Goal: Task Accomplishment & Management: Manage account settings

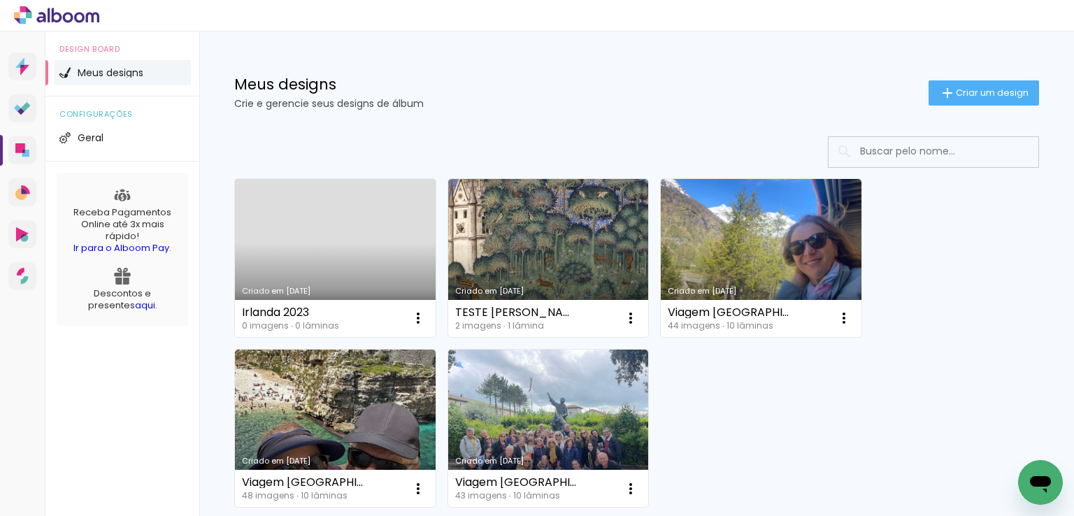
click at [347, 261] on link "Criado em [DATE]" at bounding box center [335, 258] width 201 height 158
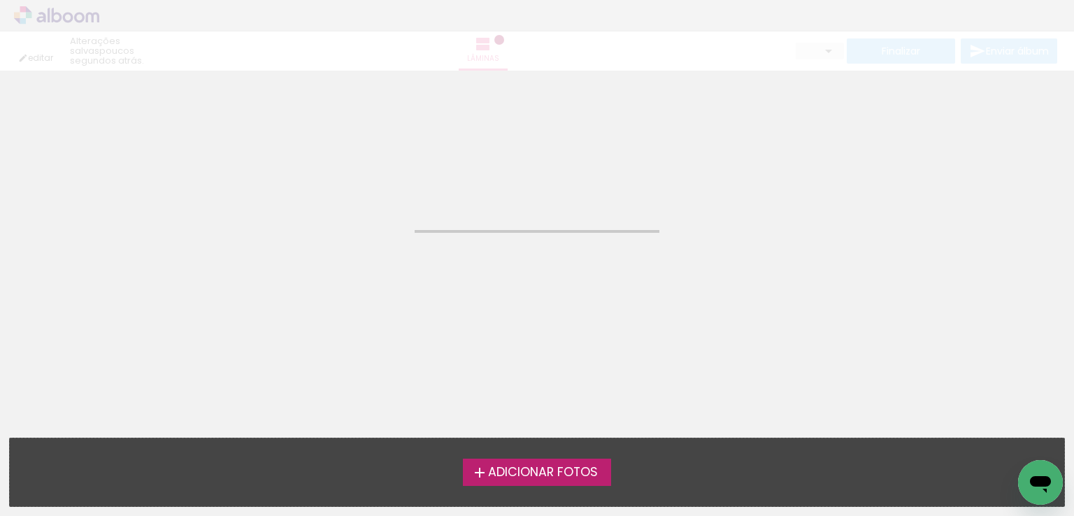
click at [347, 261] on neon-animated-pages "Confirmar Cancelar" at bounding box center [537, 294] width 1074 height 446
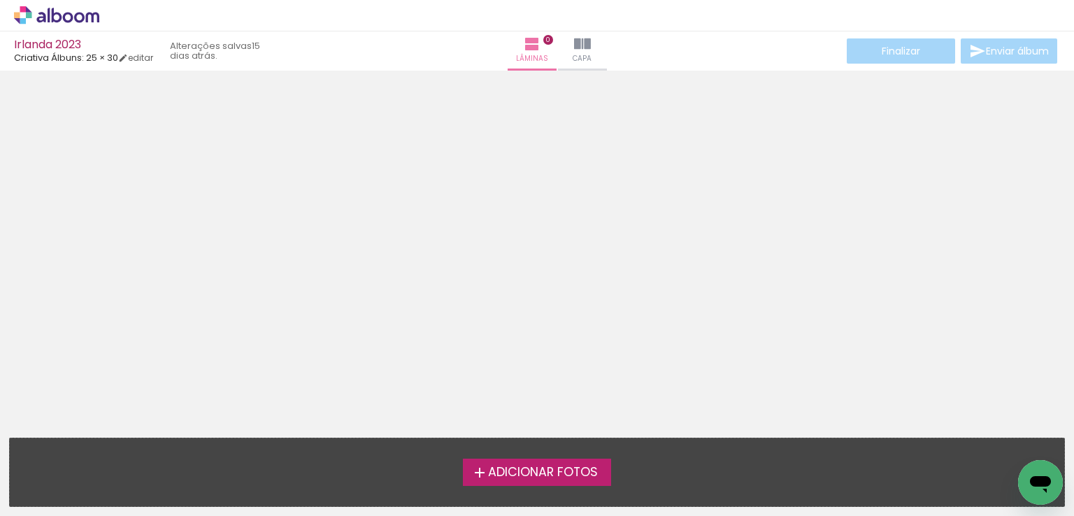
click at [530, 473] on span "Adicionar Fotos" at bounding box center [543, 473] width 110 height 13
click at [0, 0] on input "file" at bounding box center [0, 0] width 0 height 0
click at [539, 457] on div "Adicionar Fotos Solte suas fotos aqui..." at bounding box center [537, 473] width 1055 height 68
click at [538, 469] on span "Adicionar Fotos" at bounding box center [543, 473] width 110 height 13
click at [0, 0] on input "file" at bounding box center [0, 0] width 0 height 0
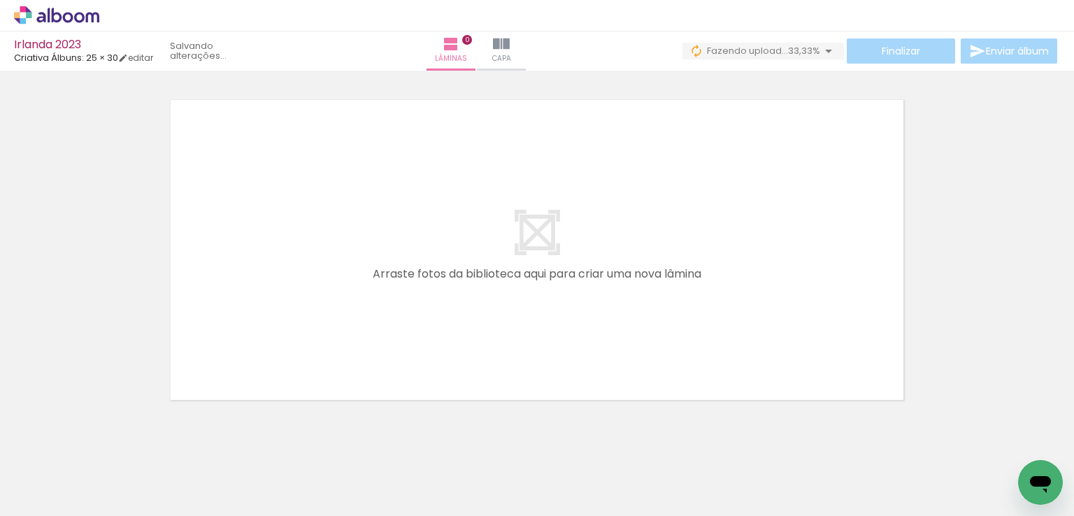
click at [54, 499] on span "Adicionar Fotos" at bounding box center [50, 497] width 42 height 15
click at [0, 0] on input "file" at bounding box center [0, 0] width 0 height 0
click at [45, 493] on span "Adicionar Fotos" at bounding box center [50, 497] width 42 height 15
click at [0, 0] on input "file" at bounding box center [0, 0] width 0 height 0
click at [55, 496] on span "Adicionar Fotos" at bounding box center [50, 497] width 42 height 15
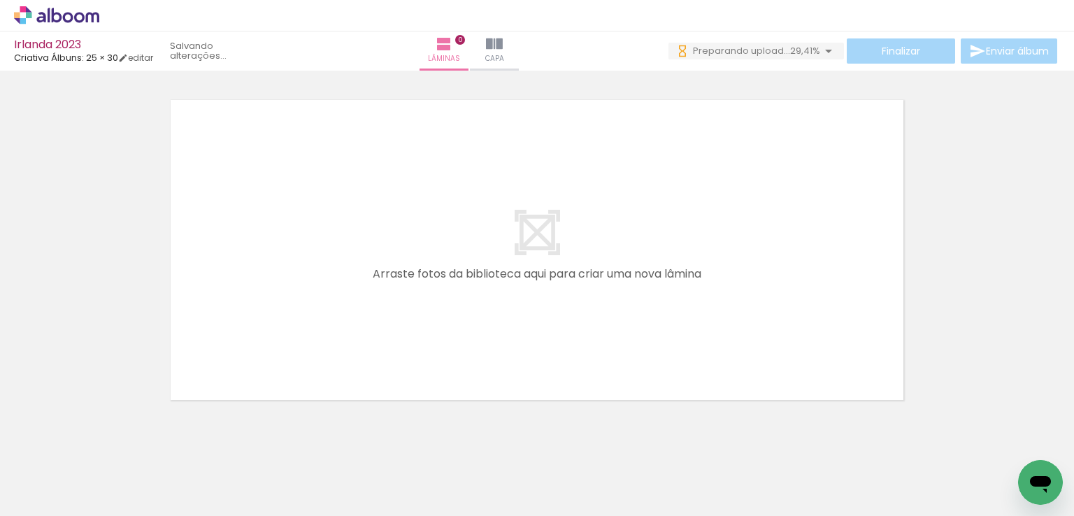
click at [0, 0] on input "file" at bounding box center [0, 0] width 0 height 0
click at [511, 50] on iron-icon at bounding box center [502, 44] width 17 height 17
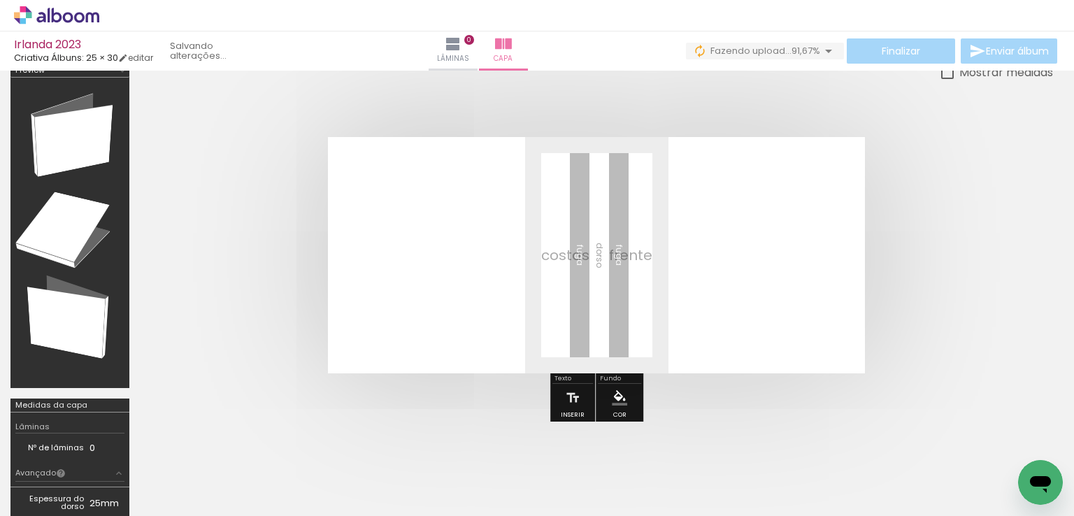
click at [444, 479] on div at bounding box center [453, 468] width 52 height 69
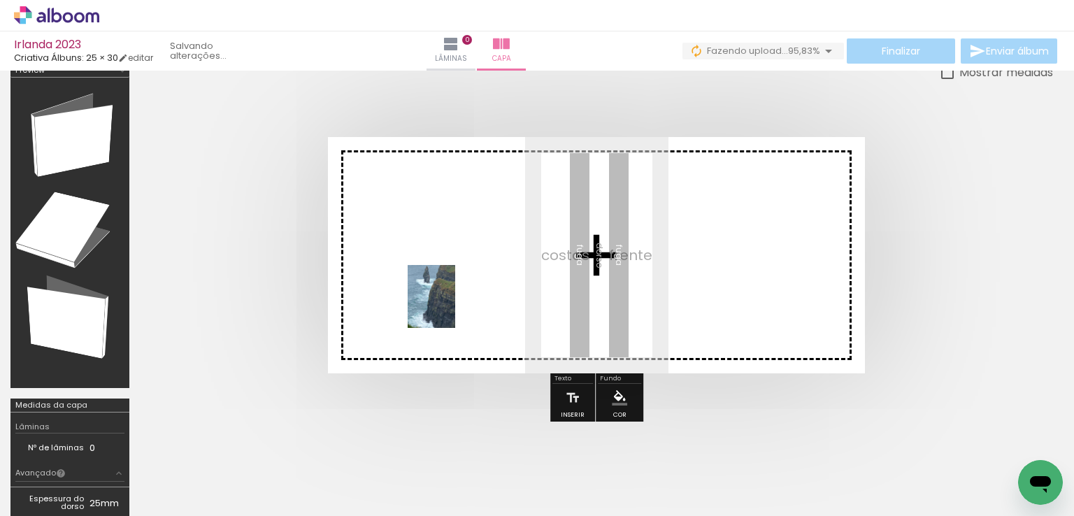
drag, startPoint x: 450, startPoint y: 465, endPoint x: 450, endPoint y: 297, distance: 167.9
click at [450, 297] on quentale-workspace at bounding box center [537, 258] width 1074 height 516
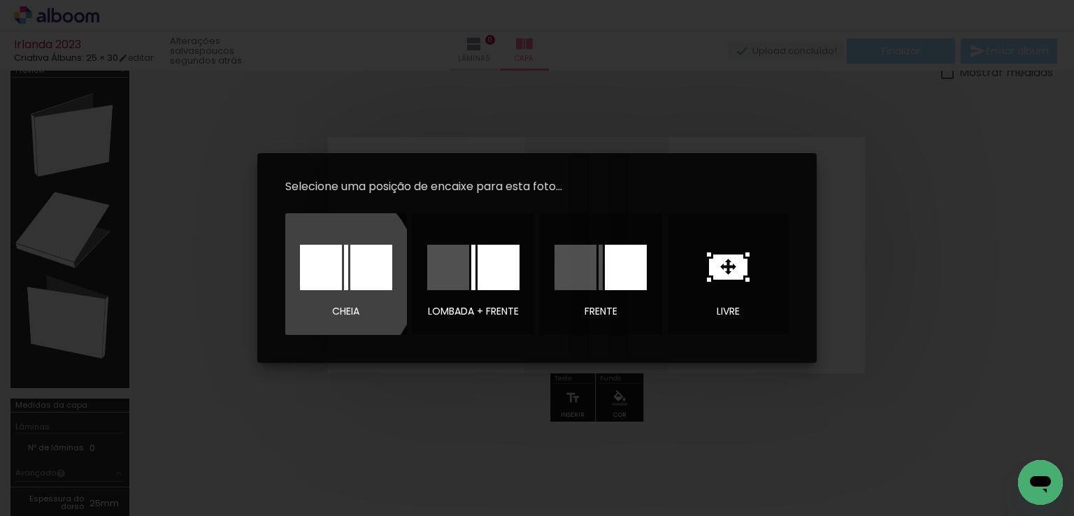
click at [316, 277] on div at bounding box center [321, 267] width 42 height 45
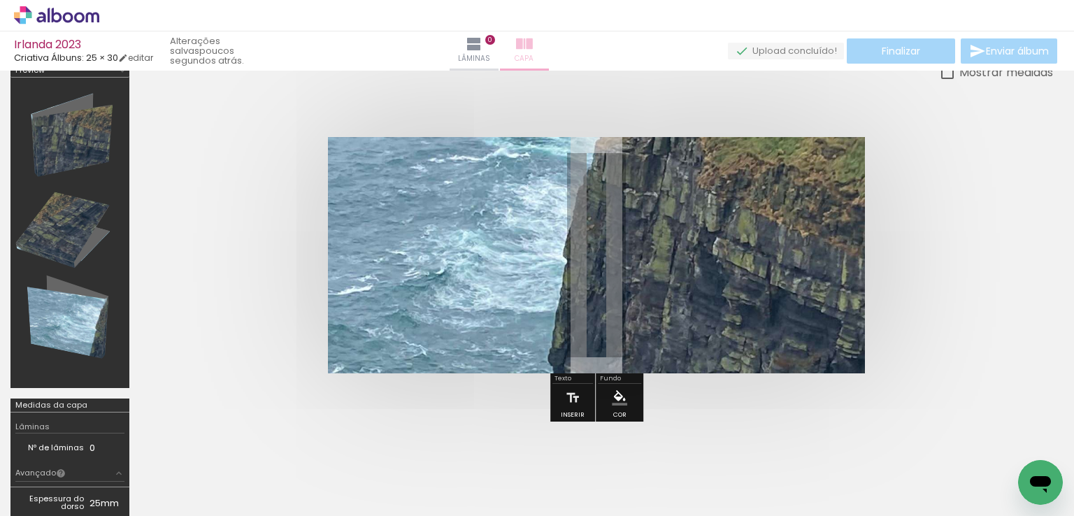
click at [533, 45] on iron-icon at bounding box center [524, 44] width 17 height 17
click at [741, 52] on quentale-upload-monitor at bounding box center [786, 51] width 116 height 17
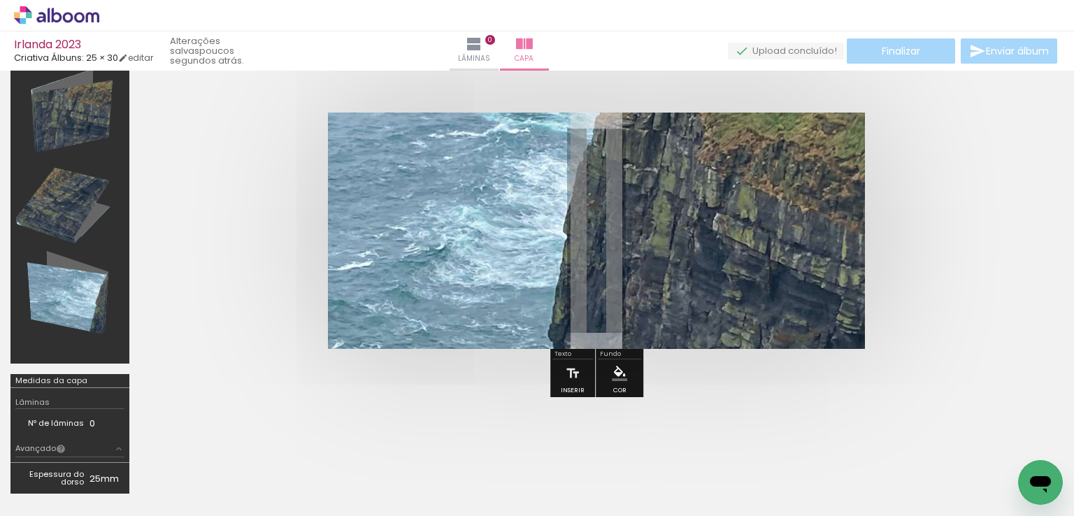
scroll to position [22, 0]
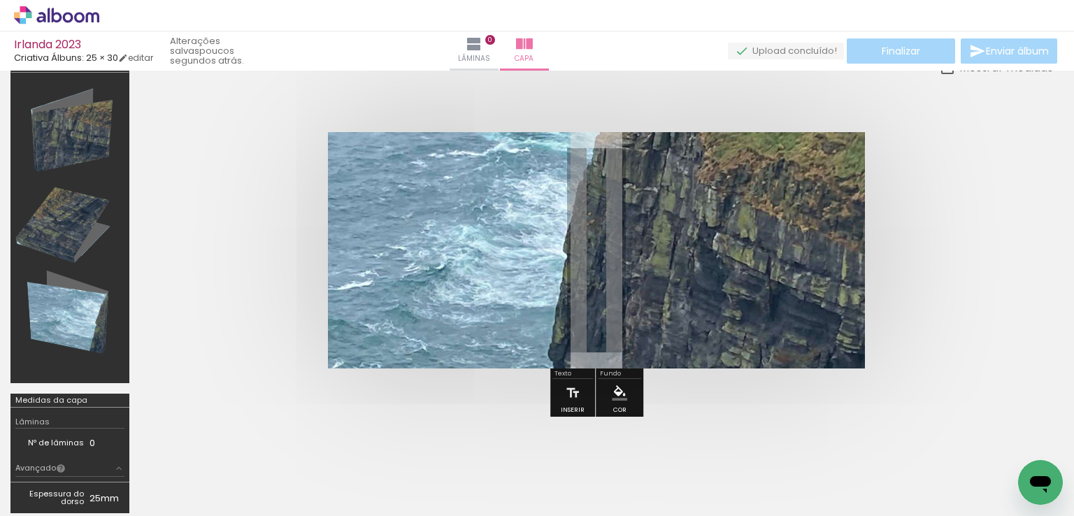
click at [593, 168] on quentale-photo at bounding box center [596, 250] width 537 height 236
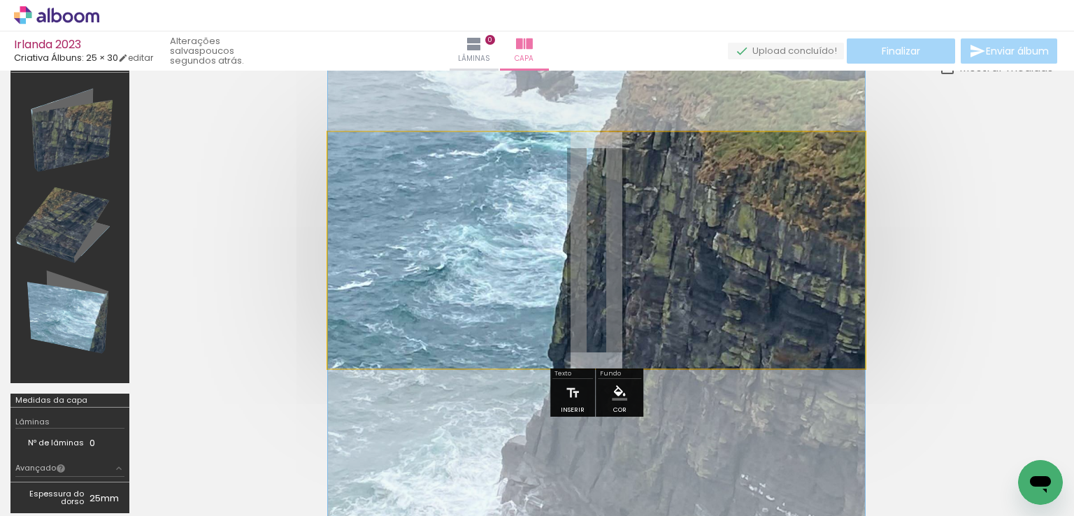
click at [357, 169] on iron-icon at bounding box center [364, 168] width 14 height 14
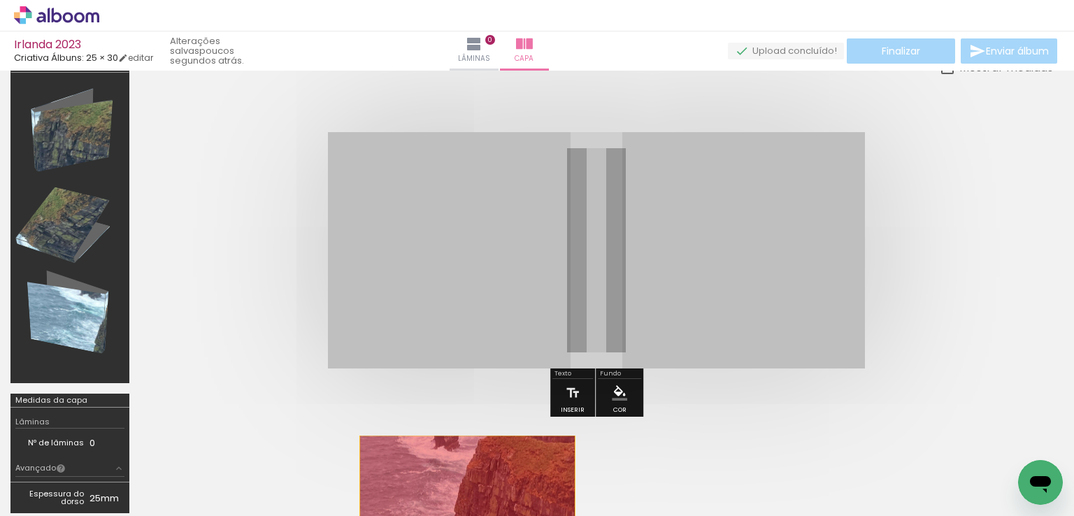
drag, startPoint x: 492, startPoint y: 303, endPoint x: 457, endPoint y: 483, distance: 183.8
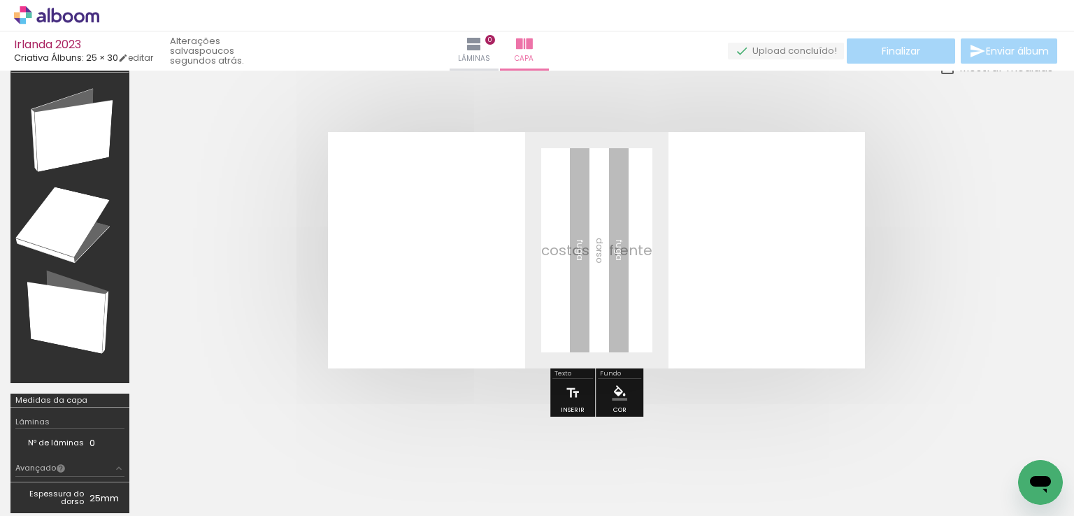
click at [537, 285] on quentale-layouter at bounding box center [596, 250] width 537 height 236
click at [534, 54] on span "Capa" at bounding box center [524, 58] width 19 height 13
click at [483, 45] on iron-icon at bounding box center [474, 44] width 17 height 17
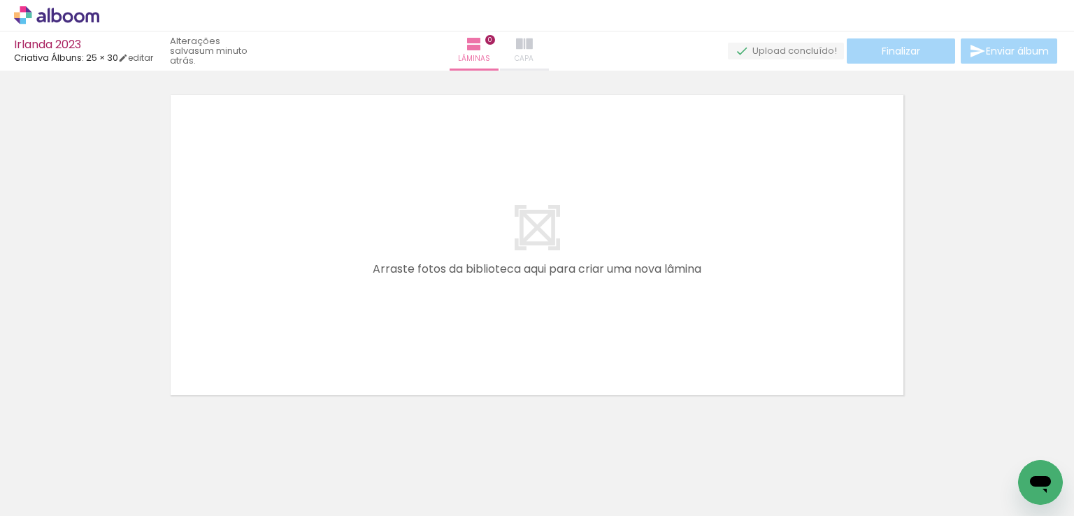
click at [533, 50] on iron-icon at bounding box center [524, 44] width 17 height 17
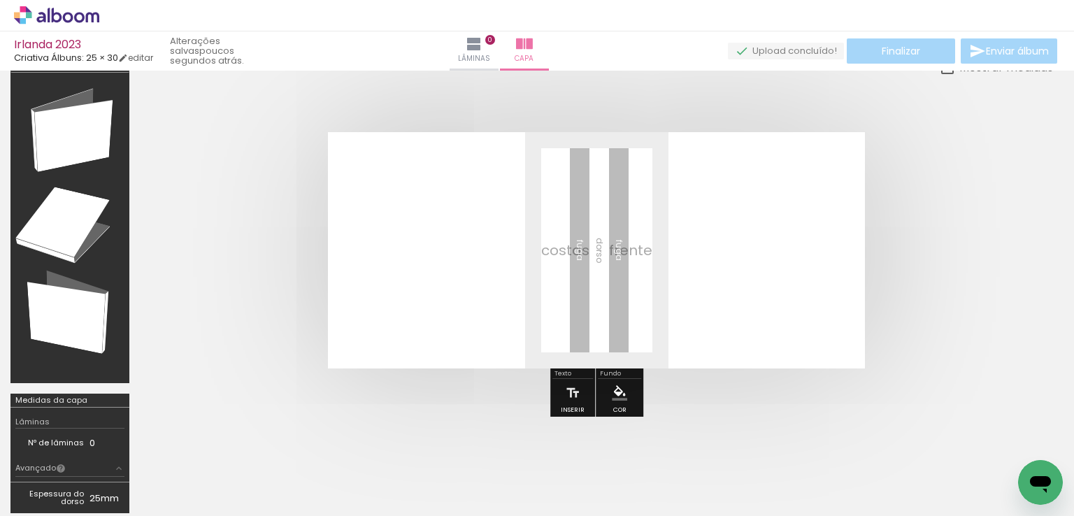
click at [78, 318] on div at bounding box center [69, 228] width 109 height 301
click at [66, 222] on div at bounding box center [69, 228] width 109 height 301
click at [67, 135] on div at bounding box center [69, 228] width 109 height 301
click at [138, 59] on link "editar" at bounding box center [135, 58] width 35 height 12
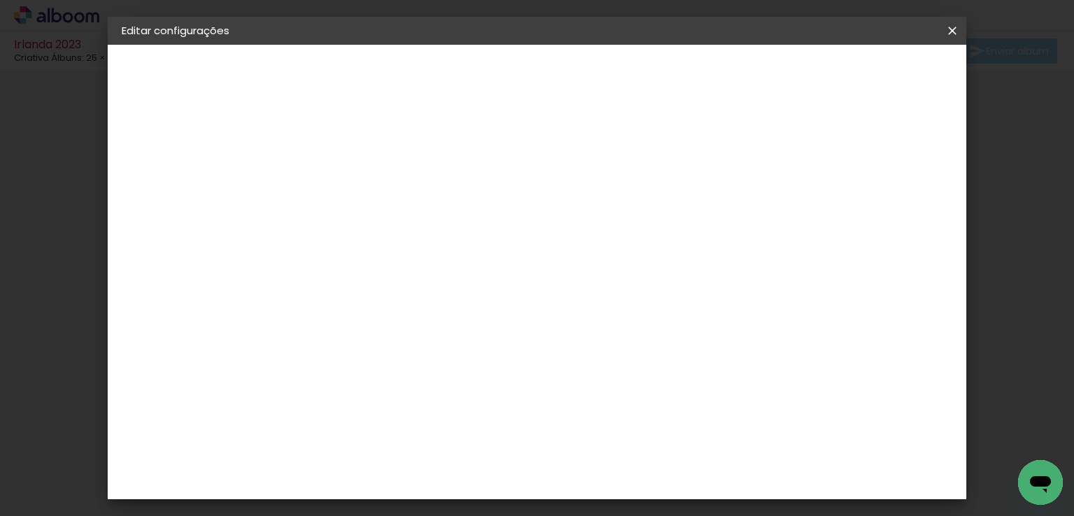
type input "1"
type paper-input "1"
click at [358, 155] on input "1" at bounding box center [339, 150] width 48 height 17
type input "0"
type paper-input "0"
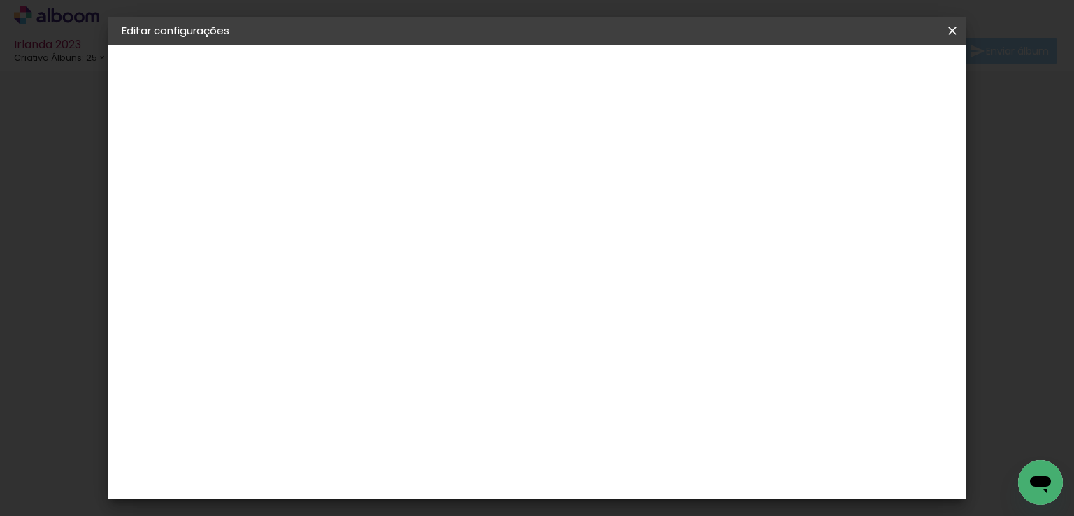
click at [358, 155] on input "0" at bounding box center [339, 150] width 48 height 17
type input "1"
type paper-input "1"
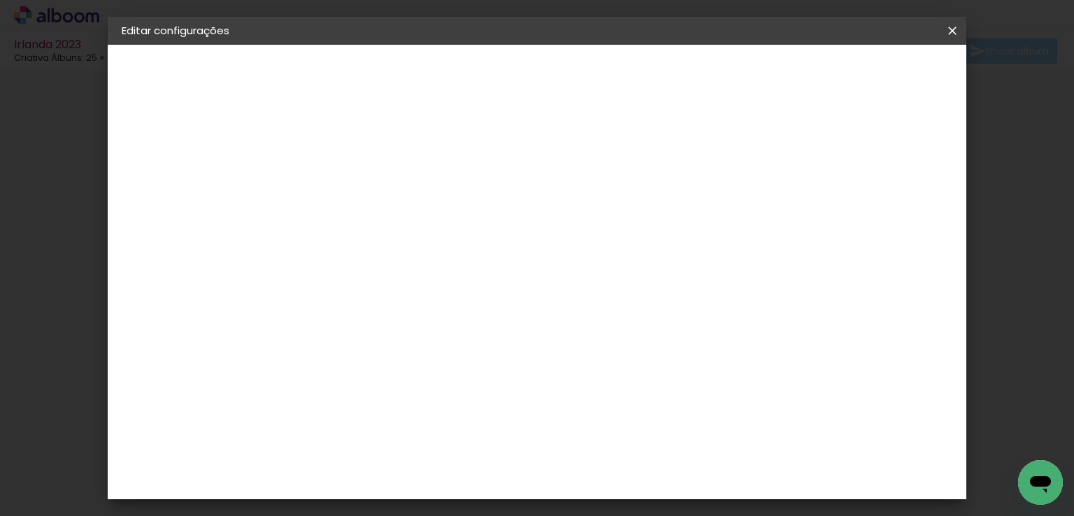
click at [358, 146] on input "1" at bounding box center [339, 150] width 48 height 17
drag, startPoint x: 358, startPoint y: 146, endPoint x: 561, endPoint y: 245, distance: 225.5
type input "0"
type paper-input "0"
click at [364, 159] on input "0" at bounding box center [339, 150] width 48 height 17
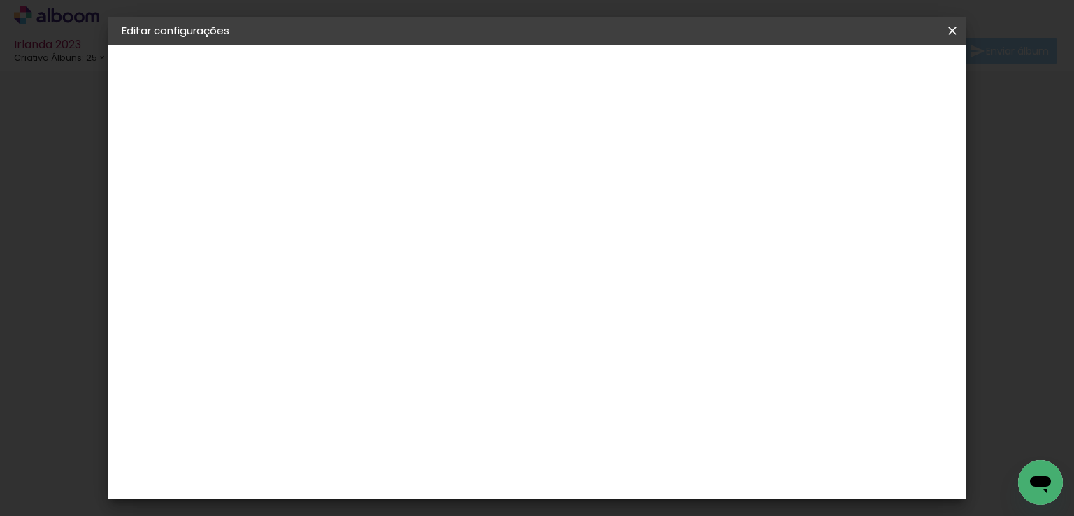
click at [786, 152] on div at bounding box center [780, 151] width 13 height 13
type paper-checkbox "on"
click at [786, 152] on div at bounding box center [780, 151] width 13 height 13
click at [196, 204] on small "25.4 × 60.6 cm" at bounding box center [194, 204] width 61 height 8
click at [422, 235] on iron-icon at bounding box center [413, 243] width 17 height 17
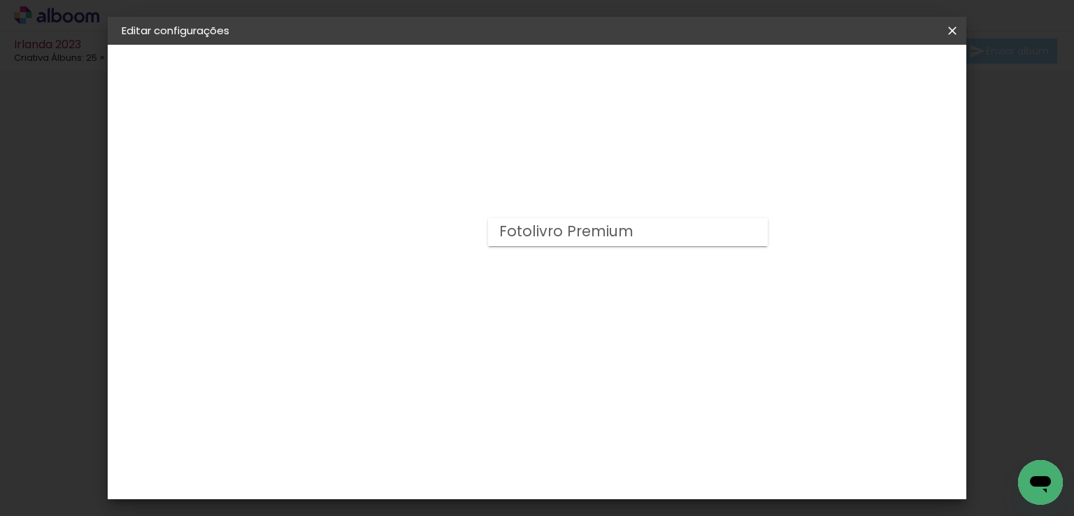
click at [753, 230] on paper-item "Fotolivro Premium" at bounding box center [628, 232] width 280 height 28
type input "Fotolivro Premium"
click at [497, 275] on span "25 × 30 cm" at bounding box center [471, 293] width 52 height 37
click at [543, 304] on paper-listbox "Horizontal Modelo Fechado Lâmina 14 × 19 14 × 19 cm 14.5 × 39.6 cm 20 × 25 20 ×…" at bounding box center [445, 471] width 198 height 717
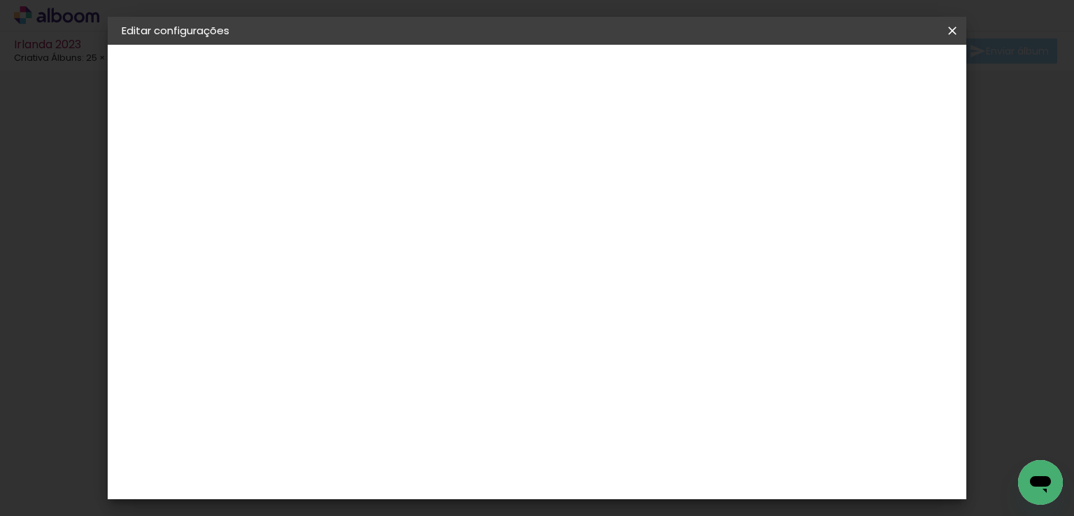
click at [0, 0] on slot "Avançar" at bounding box center [0, 0] width 0 height 0
click at [865, 71] on span "Salvar configurações" at bounding box center [814, 74] width 104 height 10
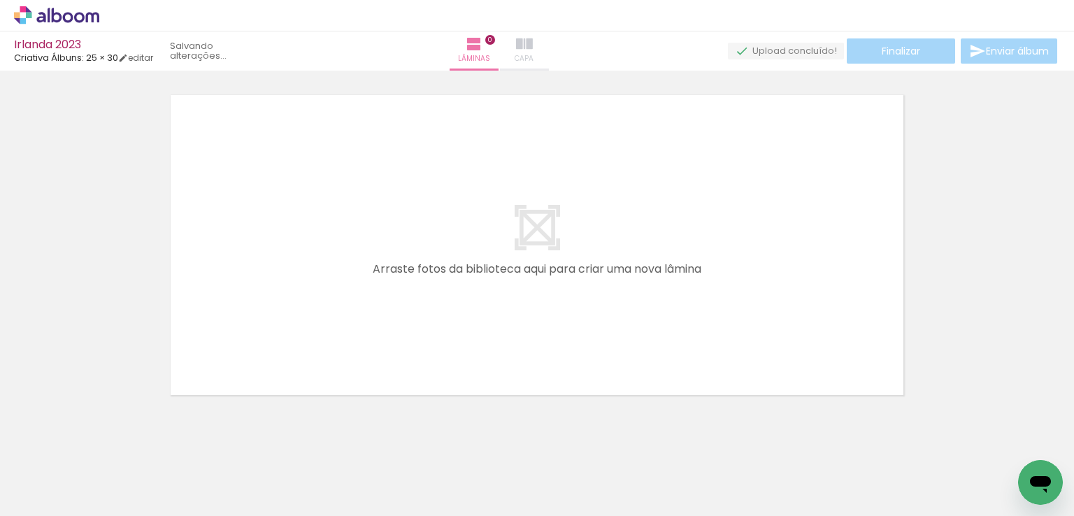
click at [533, 45] on iron-icon at bounding box center [524, 44] width 17 height 17
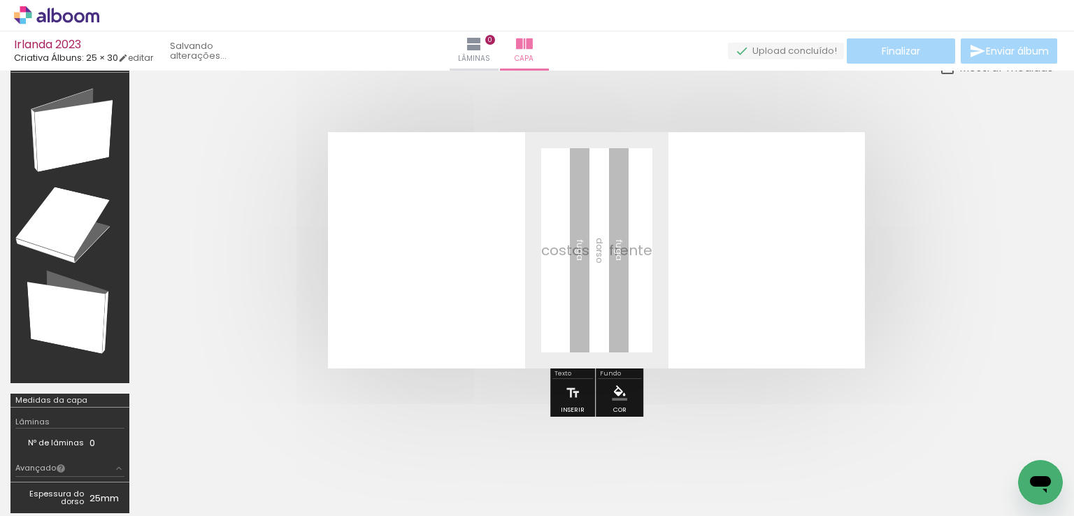
click at [529, 241] on quentale-layouter at bounding box center [596, 250] width 537 height 236
click at [574, 390] on iron-icon at bounding box center [572, 393] width 15 height 28
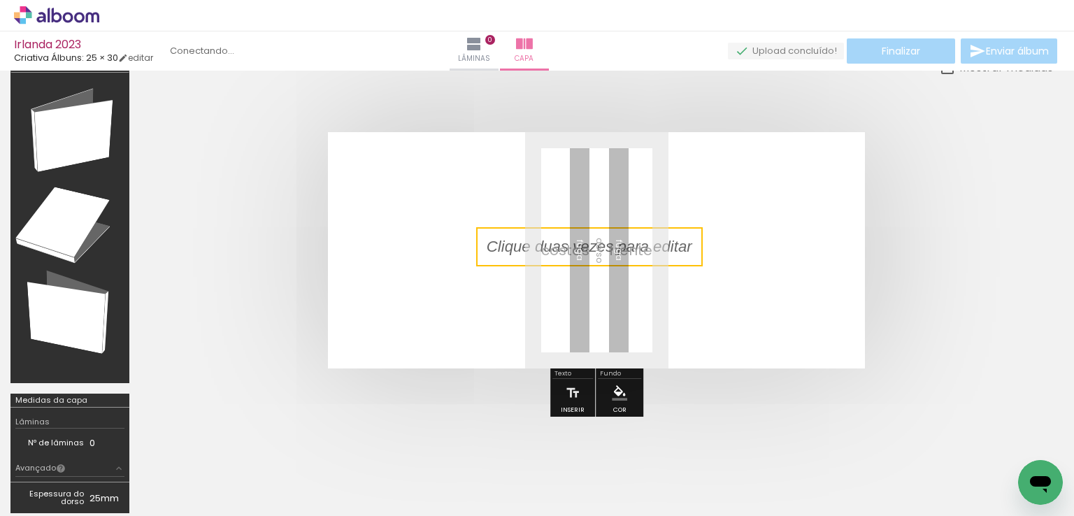
click at [527, 248] on quentale-selection at bounding box center [589, 246] width 227 height 39
type input "Sans Serif"
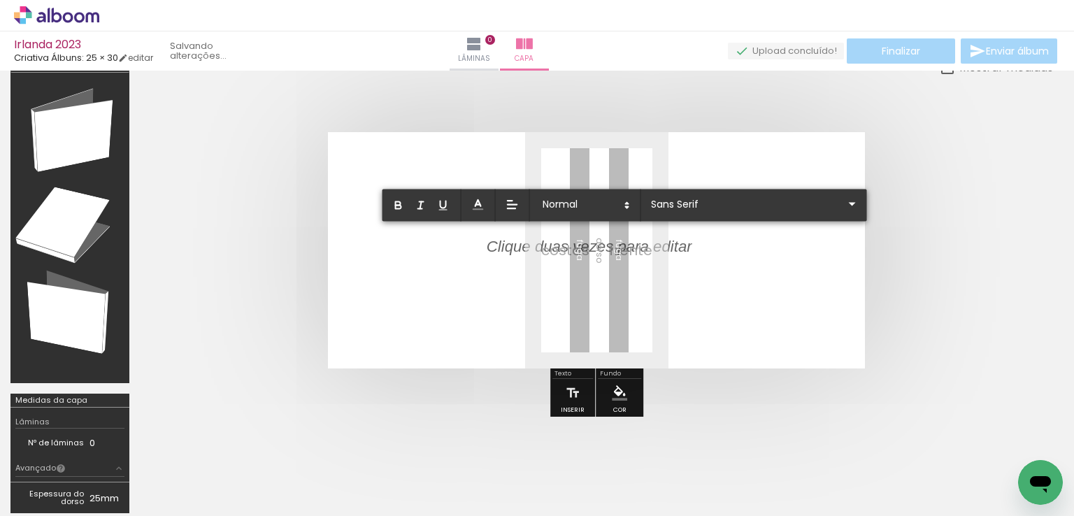
click at [527, 248] on p at bounding box center [590, 255] width 206 height 22
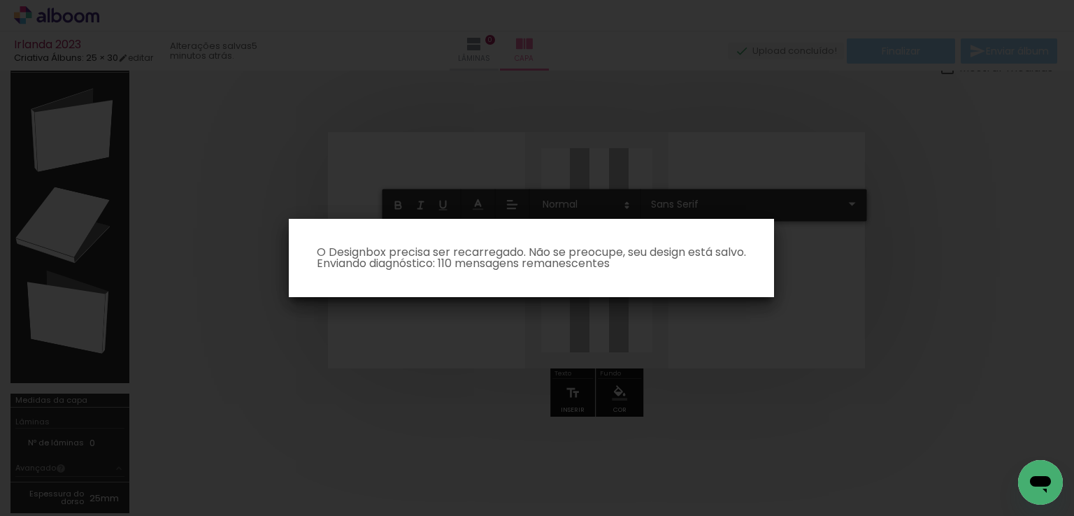
click at [534, 402] on iron-overlay-backdrop at bounding box center [537, 258] width 1074 height 516
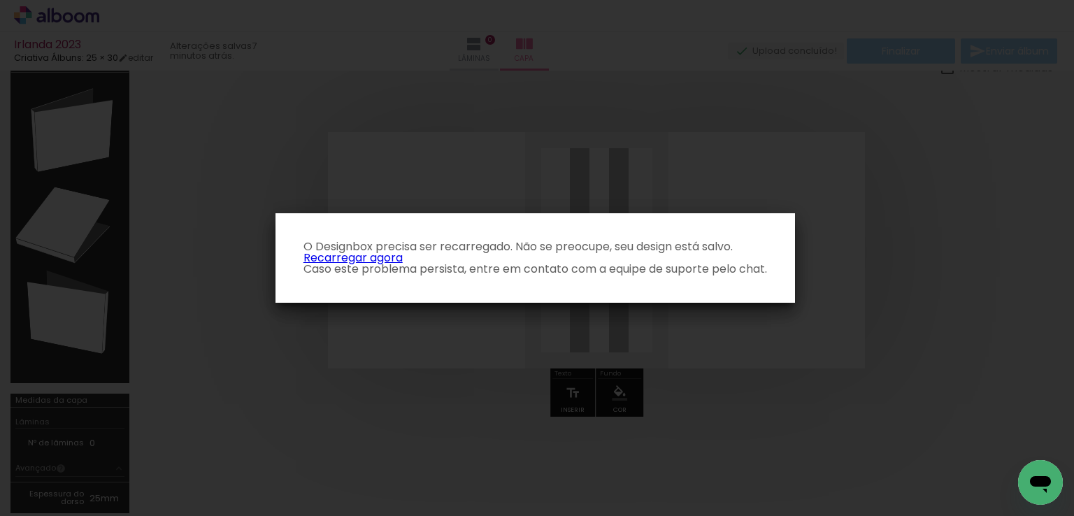
click at [332, 257] on link "Recarregar agora" at bounding box center [353, 258] width 99 height 16
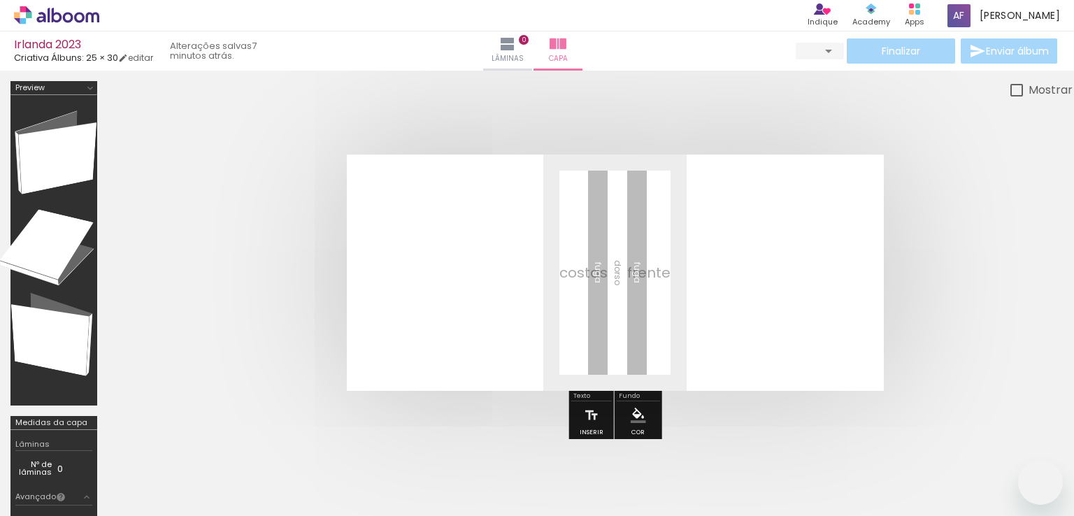
type input "0"
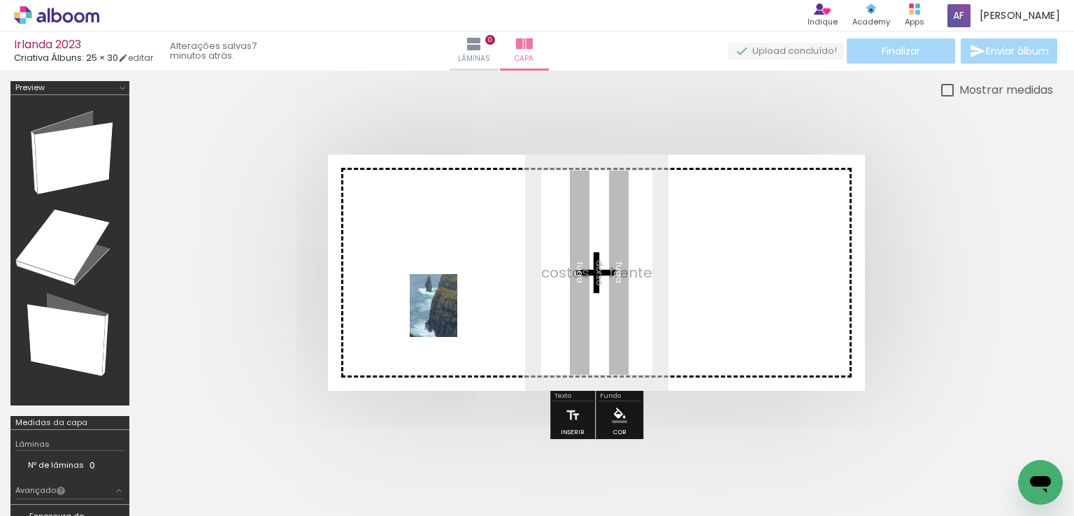
drag, startPoint x: 456, startPoint y: 471, endPoint x: 453, endPoint y: 313, distance: 158.8
click at [453, 313] on quentale-workspace at bounding box center [537, 258] width 1074 height 516
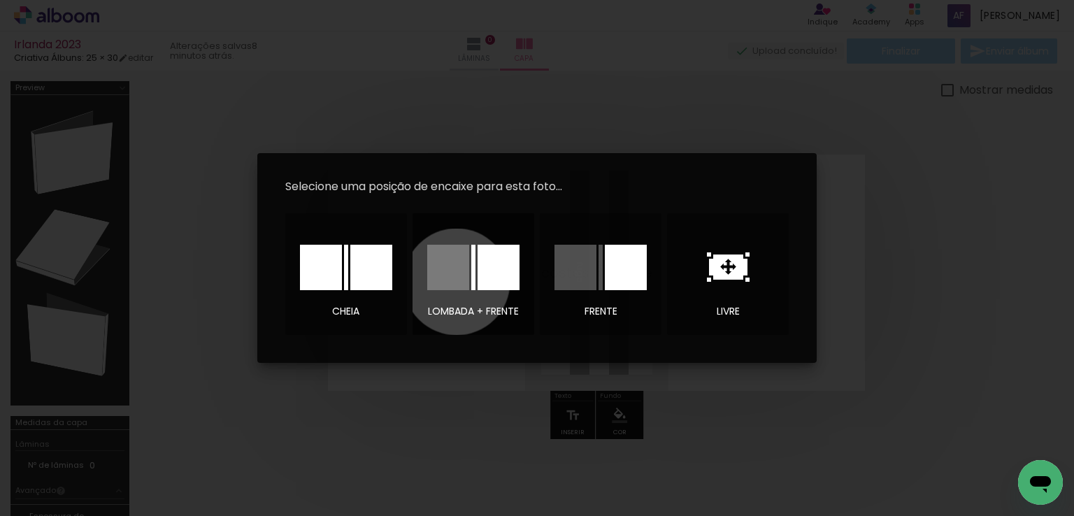
click at [457, 282] on div at bounding box center [448, 267] width 42 height 45
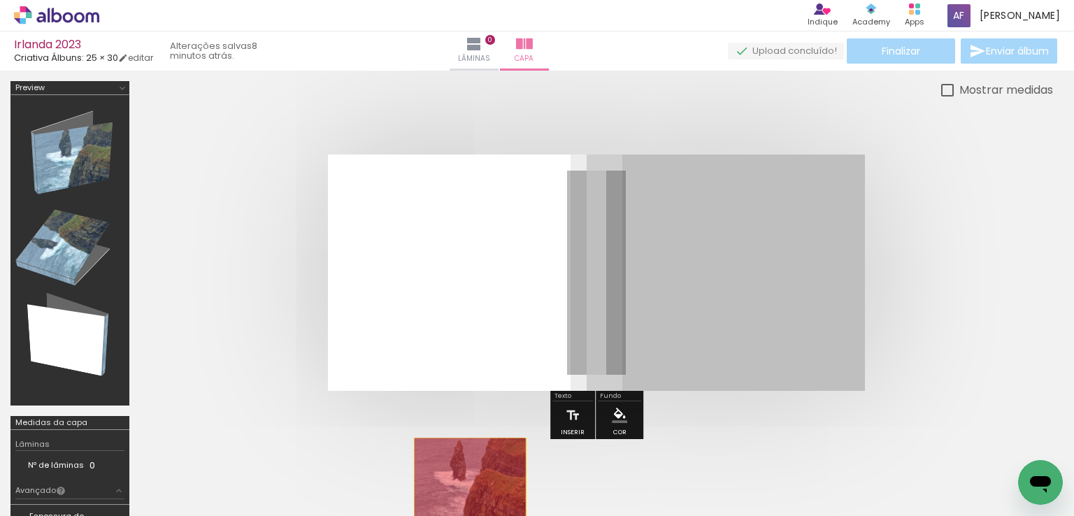
drag, startPoint x: 724, startPoint y: 253, endPoint x: 470, endPoint y: 485, distance: 343.6
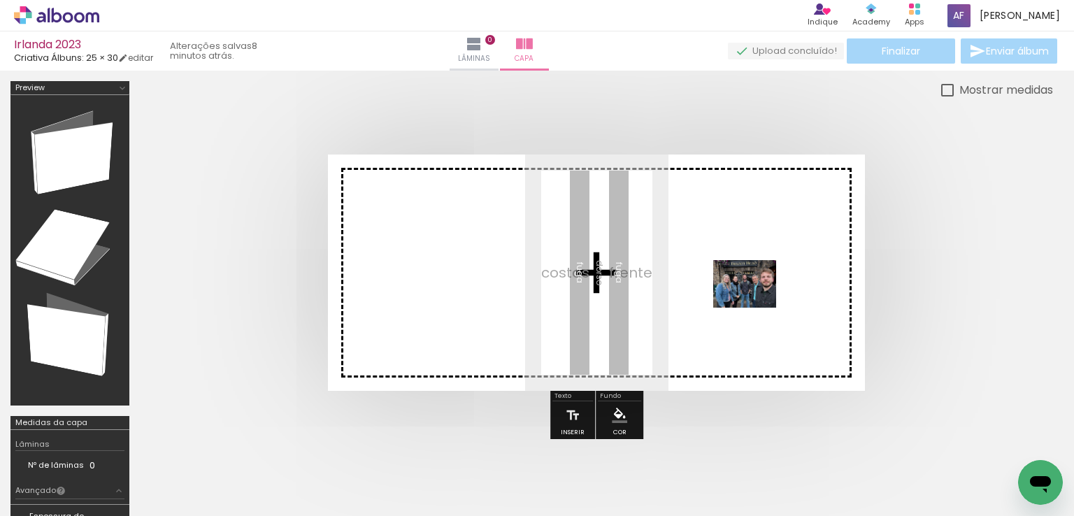
drag, startPoint x: 848, startPoint y: 480, endPoint x: 755, endPoint y: 302, distance: 200.2
click at [755, 302] on quentale-workspace at bounding box center [537, 258] width 1074 height 516
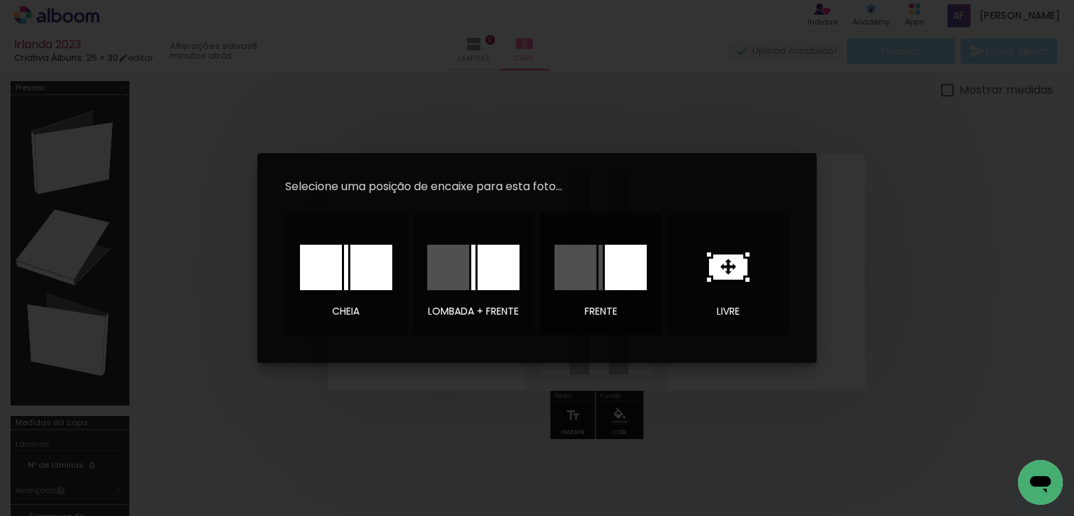
click at [632, 278] on div at bounding box center [626, 267] width 42 height 45
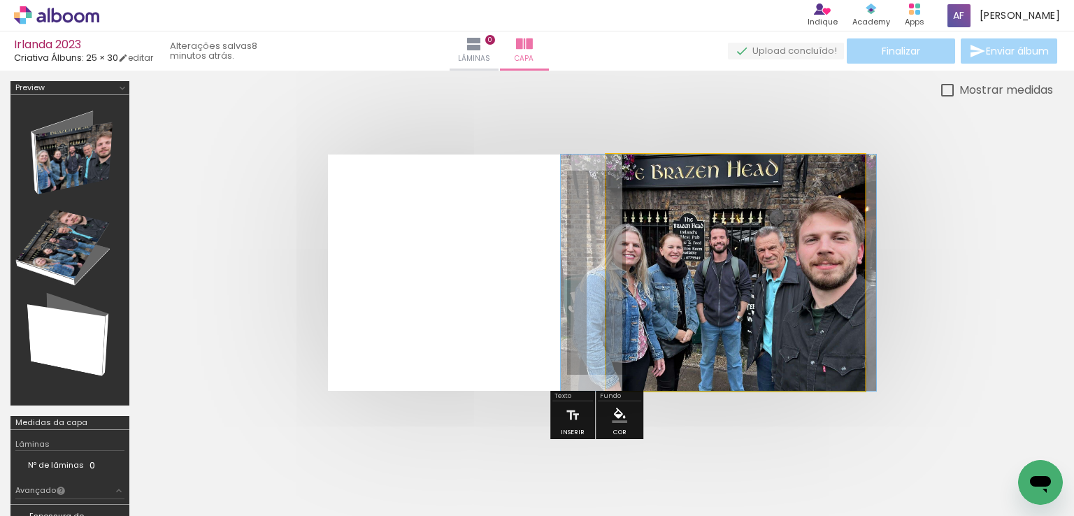
drag, startPoint x: 751, startPoint y: 314, endPoint x: 734, endPoint y: 318, distance: 17.3
type paper-slider "100"
click at [660, 193] on div at bounding box center [660, 190] width 13 height 13
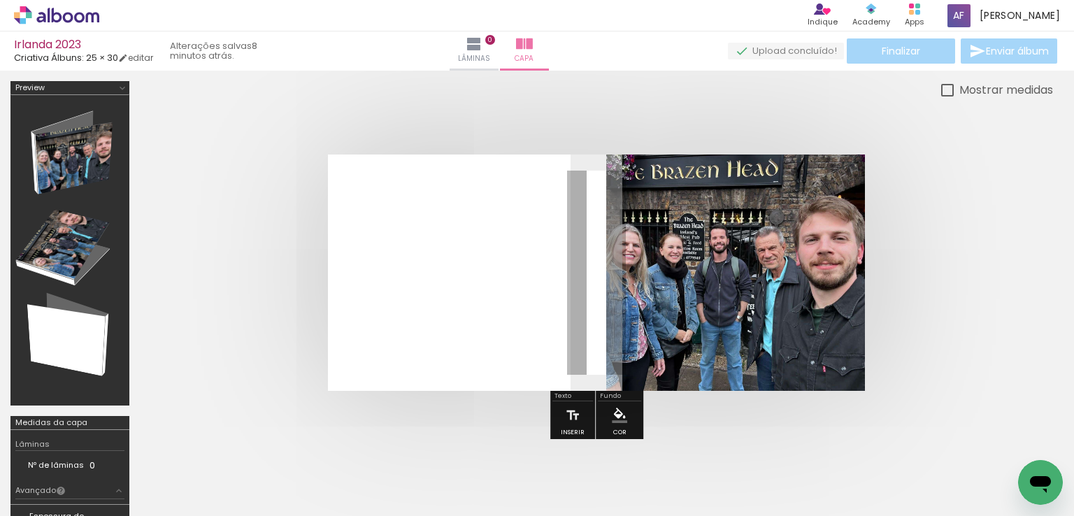
type paper-slider "100"
click at [817, 200] on div at bounding box center [813, 190] width 22 height 22
click at [599, 318] on quentale-layouter at bounding box center [596, 273] width 537 height 236
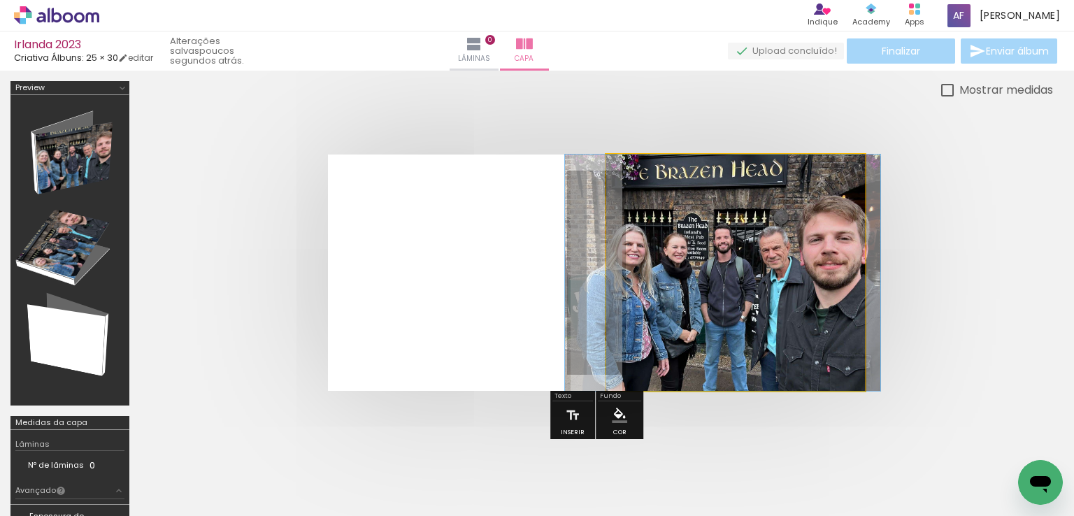
drag, startPoint x: 719, startPoint y: 266, endPoint x: 723, endPoint y: 322, distance: 55.4
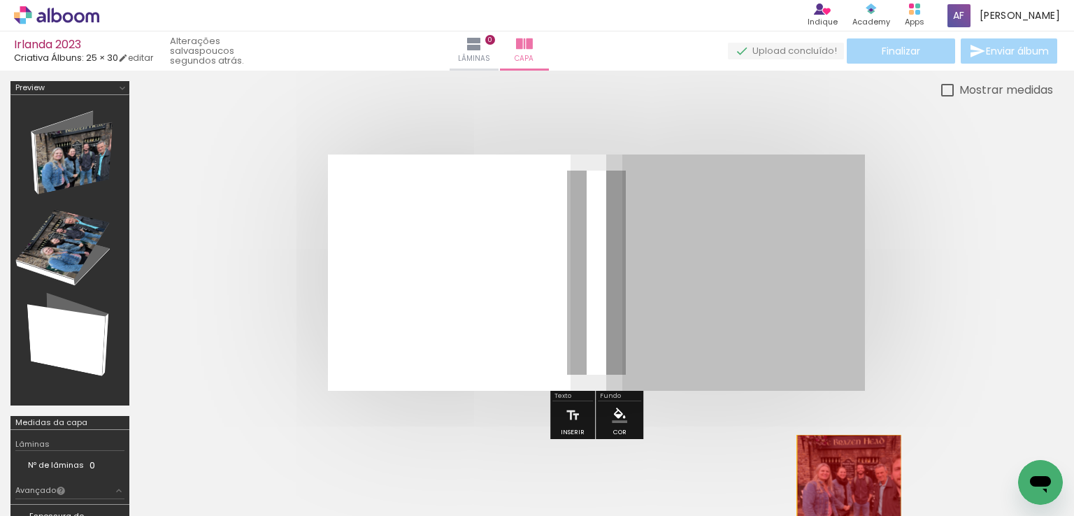
drag, startPoint x: 723, startPoint y: 322, endPoint x: 849, endPoint y: 482, distance: 203.7
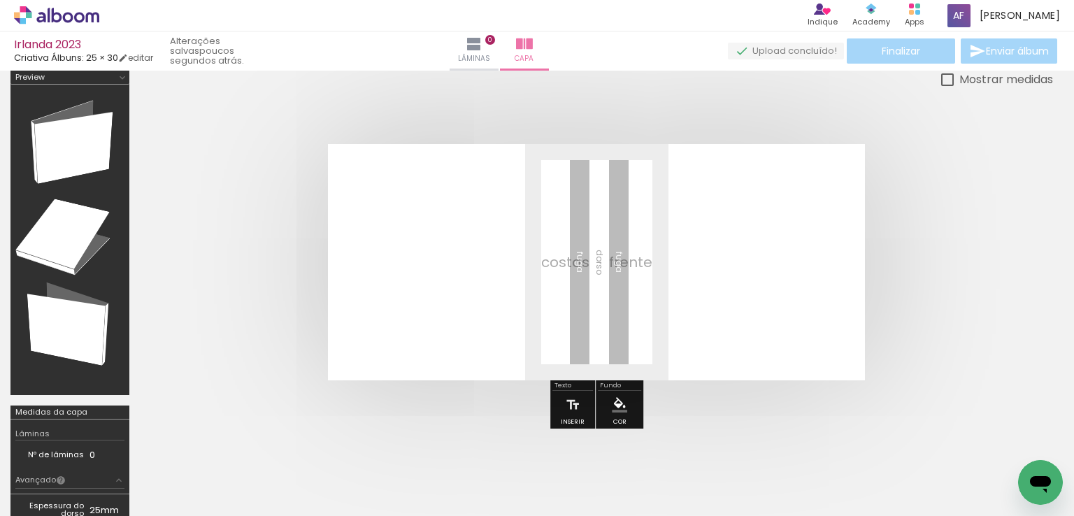
scroll to position [0, 504]
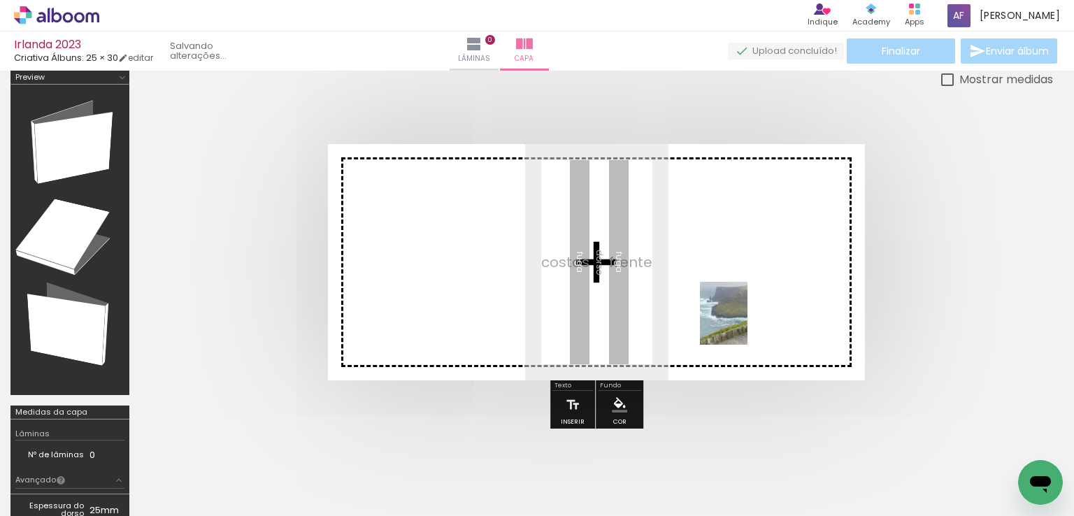
drag, startPoint x: 805, startPoint y: 476, endPoint x: 742, endPoint y: 324, distance: 165.0
click at [742, 324] on quentale-workspace at bounding box center [537, 258] width 1074 height 516
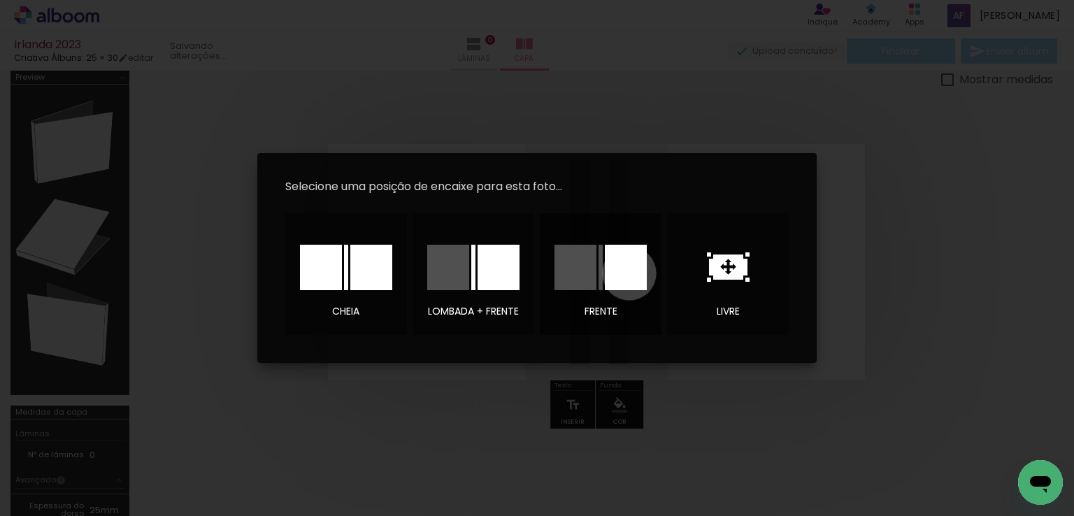
click at [629, 273] on div at bounding box center [626, 267] width 42 height 45
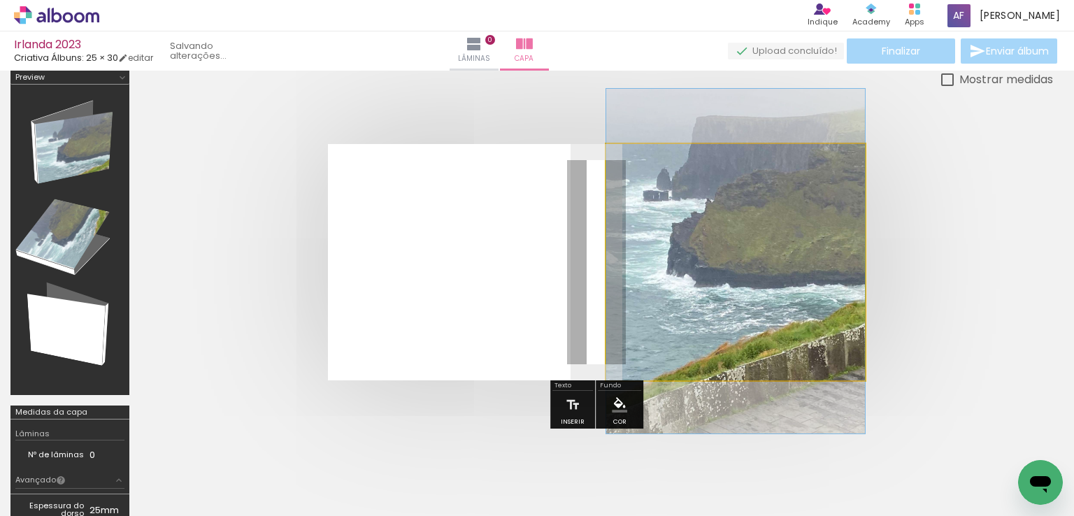
drag, startPoint x: 773, startPoint y: 292, endPoint x: 765, endPoint y: 291, distance: 7.8
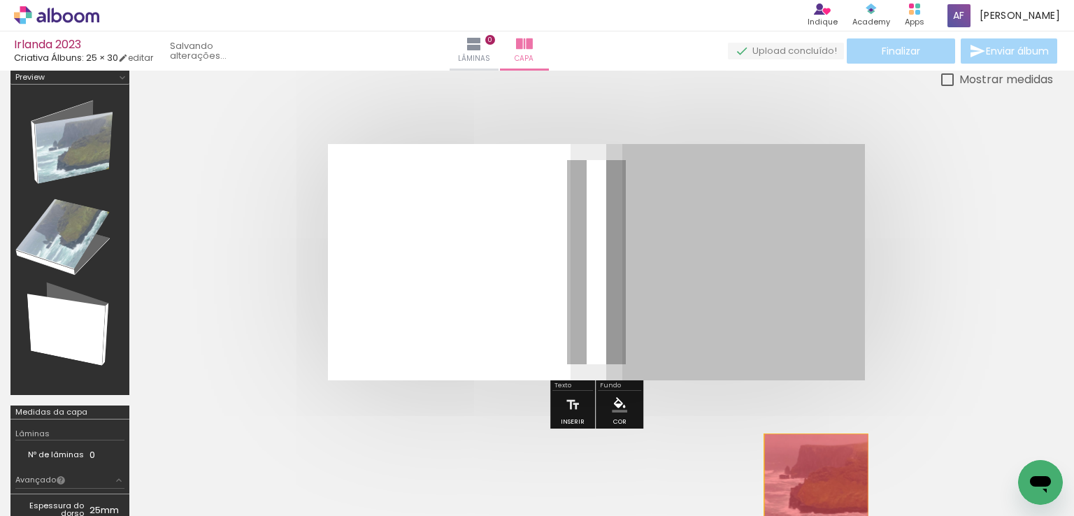
drag, startPoint x: 765, startPoint y: 291, endPoint x: 816, endPoint y: 481, distance: 196.3
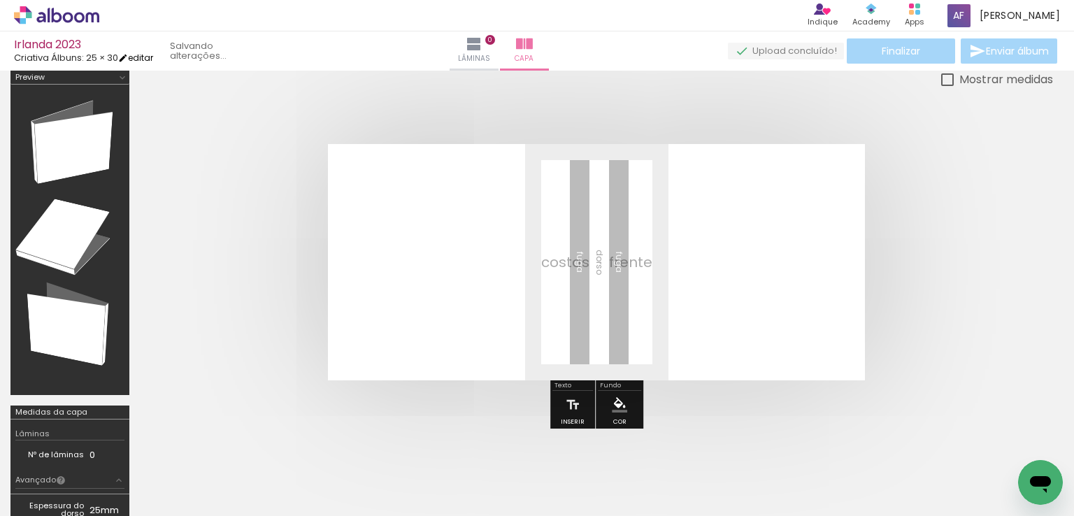
click at [140, 58] on link "editar" at bounding box center [135, 58] width 35 height 12
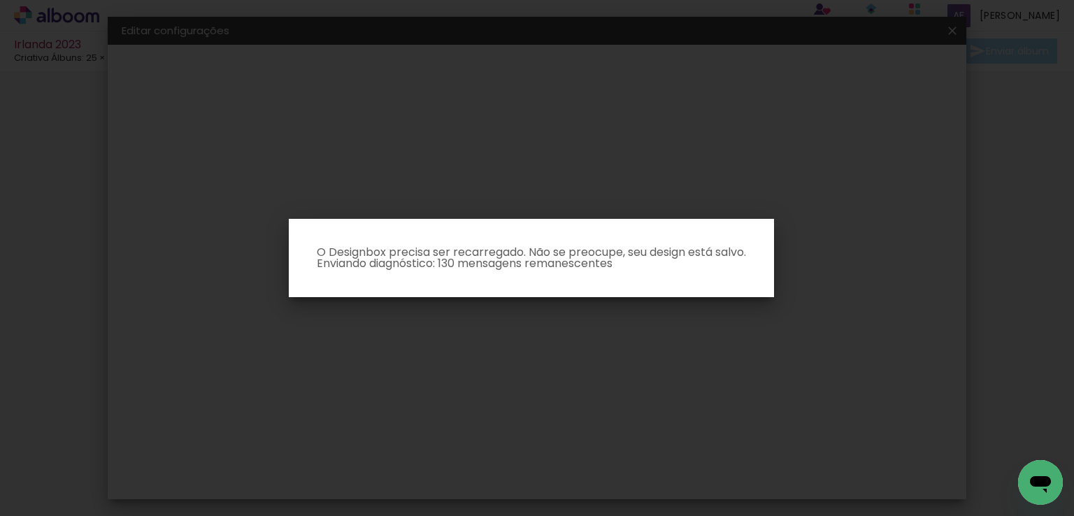
click at [247, 321] on iron-overlay-backdrop at bounding box center [537, 258] width 1074 height 516
